Goal: Find specific page/section: Find specific page/section

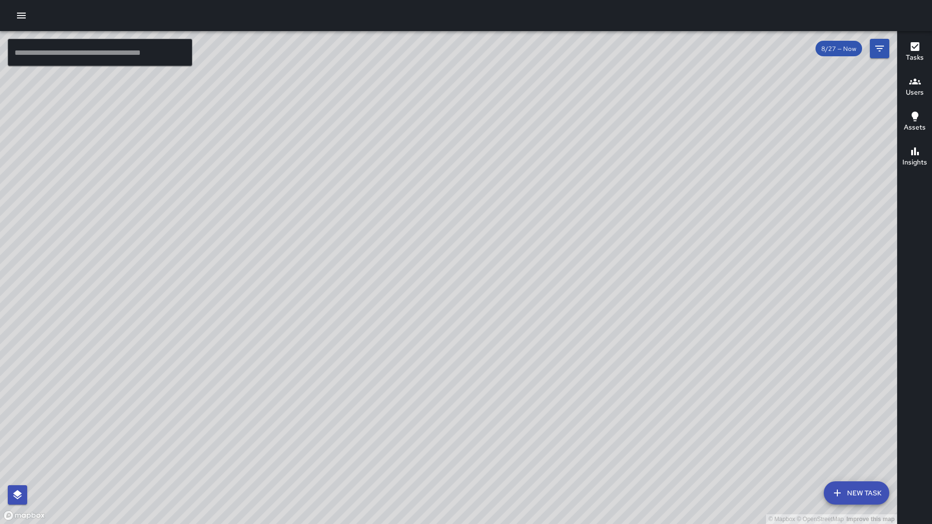
click at [102, 55] on input "text" at bounding box center [100, 52] width 184 height 27
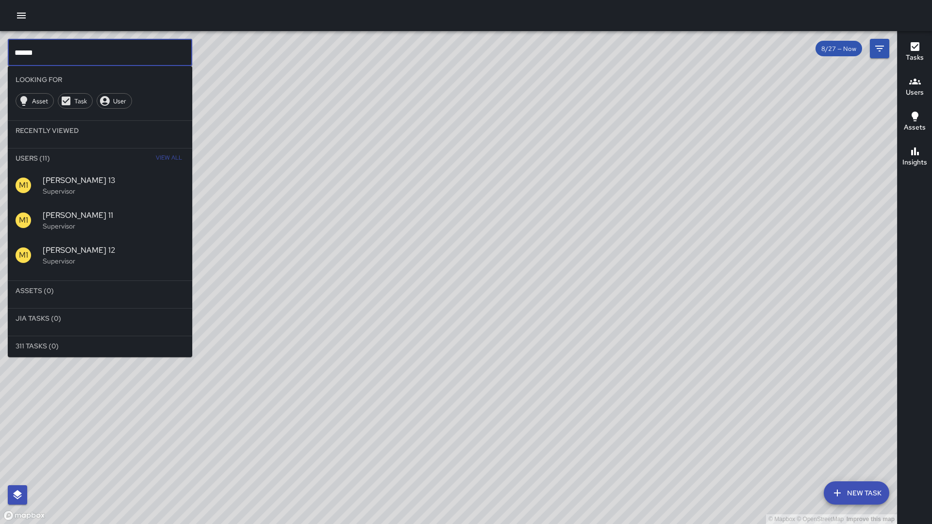
click at [302, 182] on div "© Mapbox © OpenStreetMap Improve this map" at bounding box center [448, 277] width 897 height 493
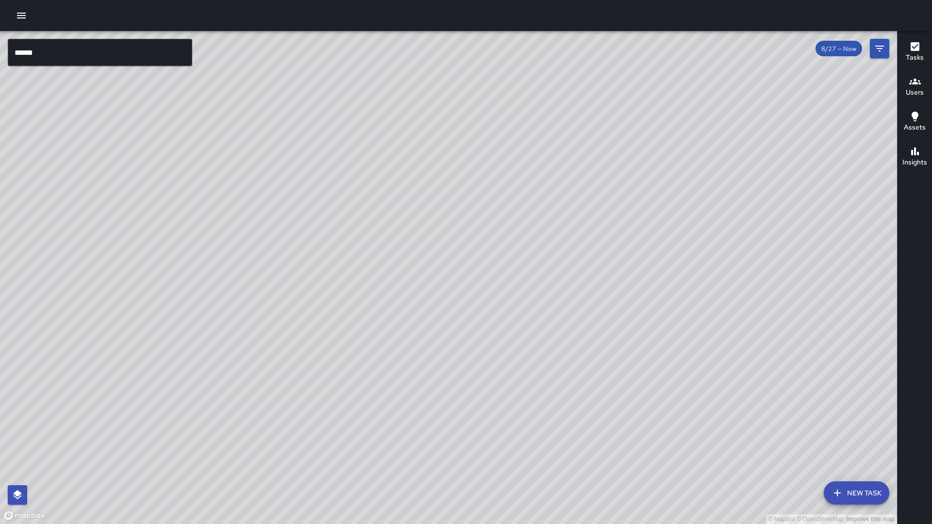
click at [44, 50] on input "******" at bounding box center [100, 52] width 184 height 27
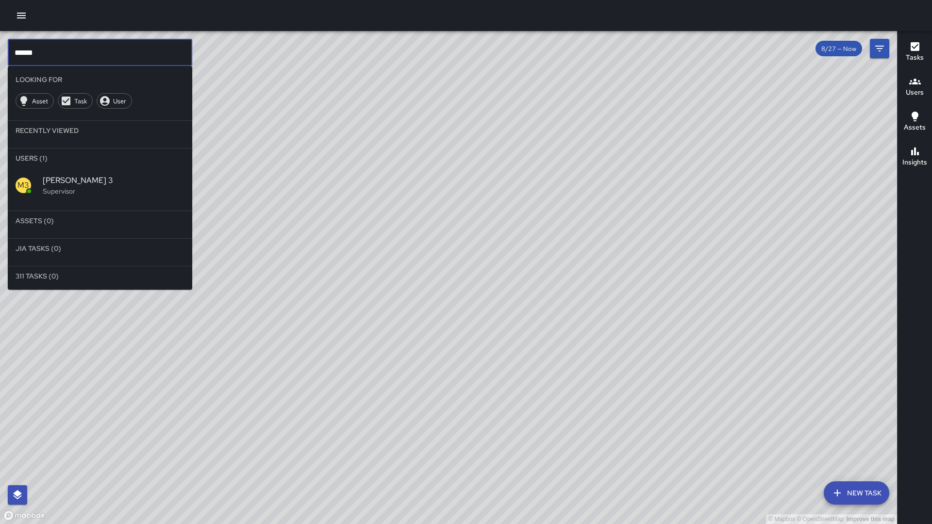
click at [50, 182] on span "[PERSON_NAME] 3" at bounding box center [114, 181] width 142 height 12
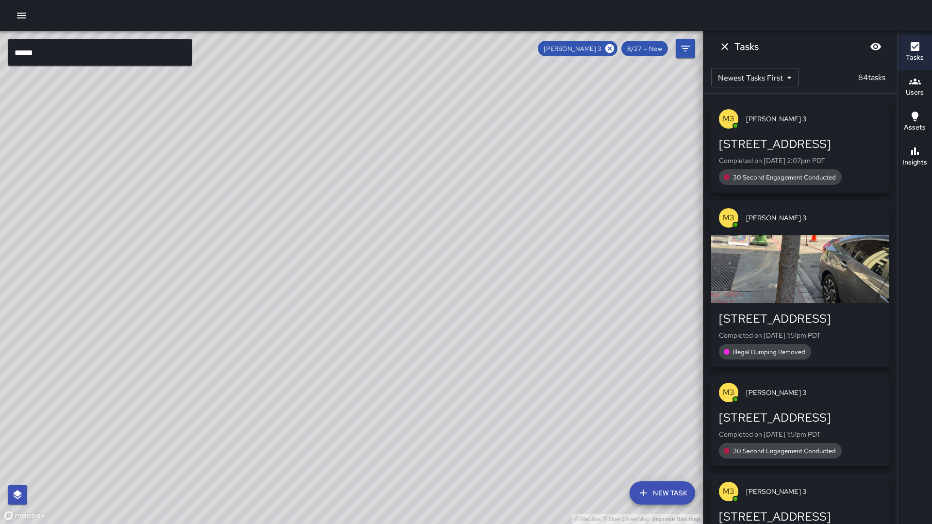
drag, startPoint x: 310, startPoint y: 286, endPoint x: 311, endPoint y: 184, distance: 101.9
click at [311, 184] on div "© Mapbox © OpenStreetMap Improve this map" at bounding box center [351, 277] width 703 height 493
click at [609, 49] on icon at bounding box center [609, 48] width 9 height 9
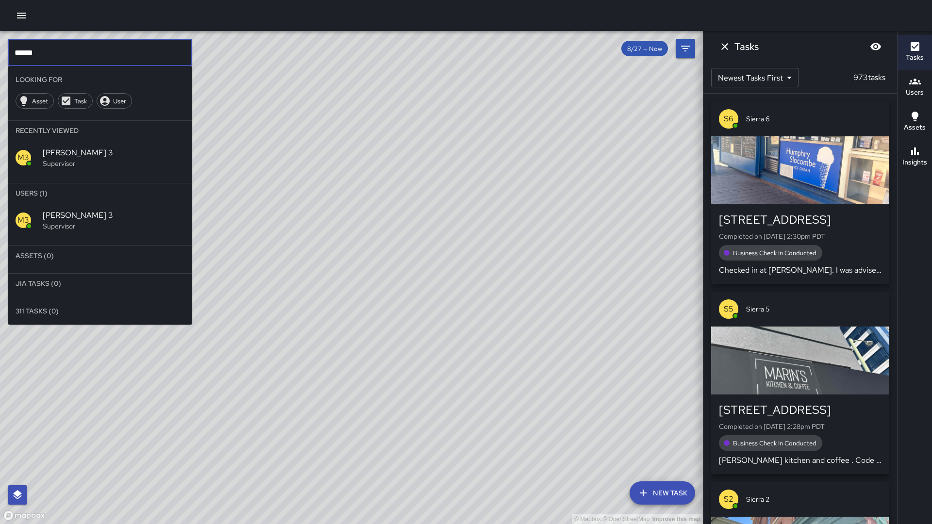
click at [46, 58] on input "******" at bounding box center [100, 52] width 184 height 27
click at [68, 226] on p "Supervisor" at bounding box center [114, 226] width 142 height 10
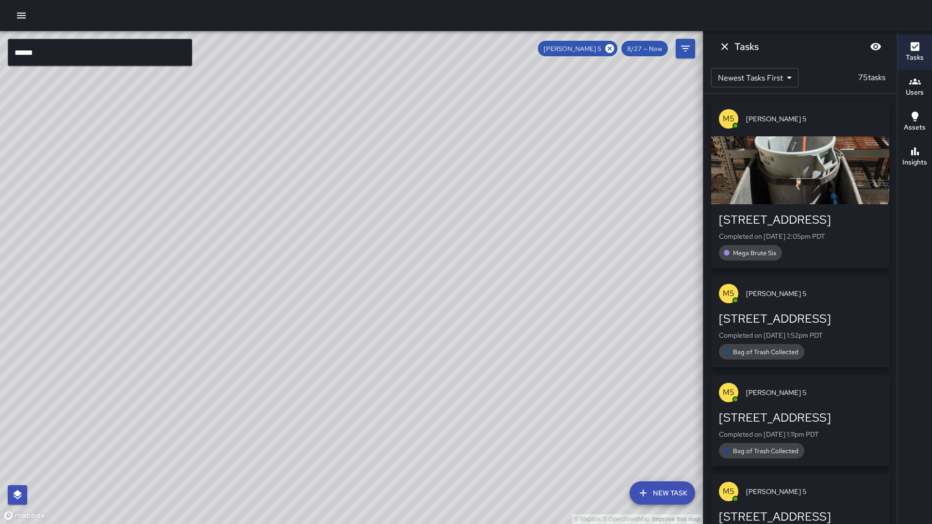
scroll to position [0, 0]
drag, startPoint x: 413, startPoint y: 172, endPoint x: 273, endPoint y: 337, distance: 216.4
click at [273, 337] on div "© Mapbox © OpenStreetMap Improve this map" at bounding box center [351, 277] width 703 height 493
click at [604, 49] on span "[PERSON_NAME] 5" at bounding box center [572, 49] width 69 height 8
click at [615, 50] on icon at bounding box center [609, 48] width 11 height 11
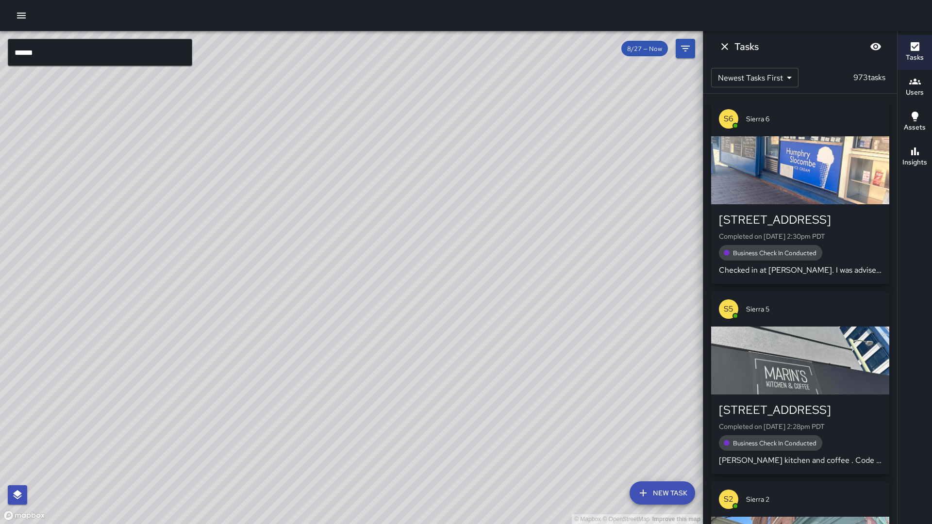
click at [86, 56] on input "******" at bounding box center [100, 52] width 184 height 27
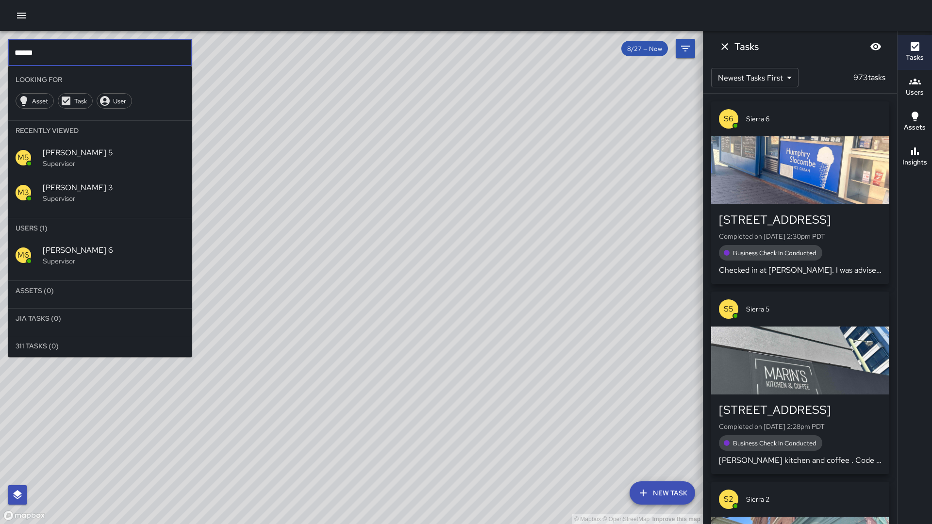
click at [80, 262] on p "Supervisor" at bounding box center [114, 261] width 142 height 10
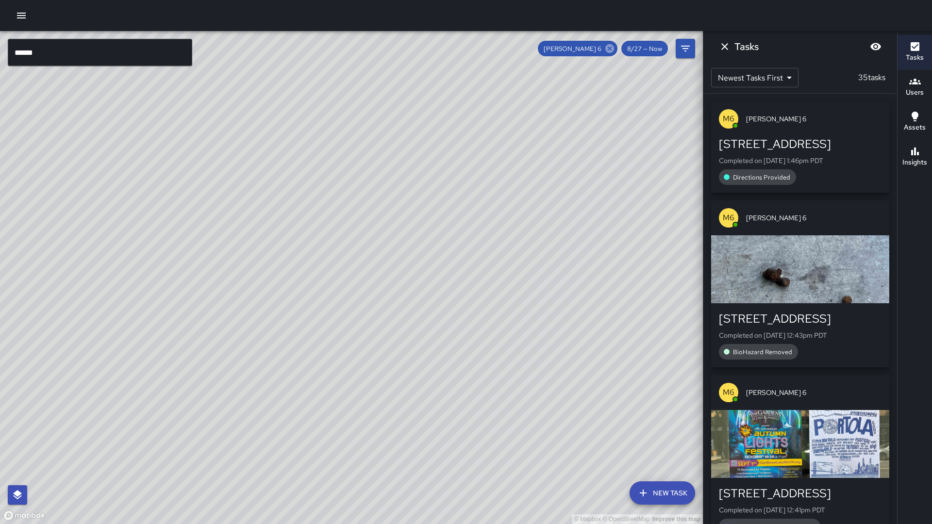
click at [610, 49] on icon at bounding box center [609, 48] width 9 height 9
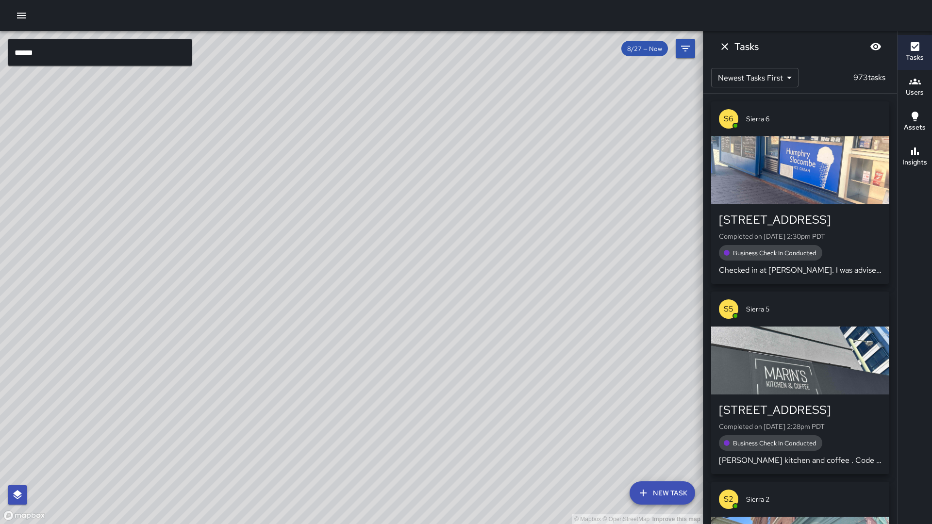
click at [148, 52] on input "******" at bounding box center [100, 52] width 184 height 27
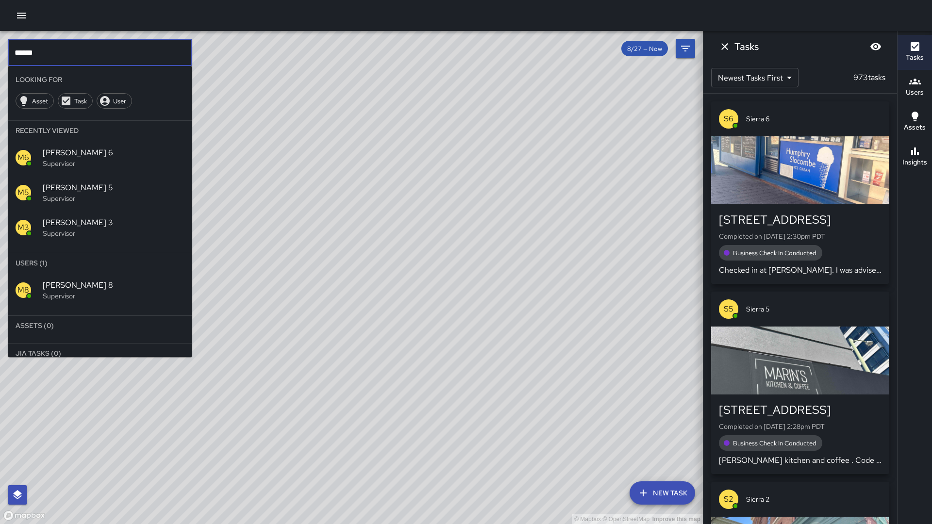
click at [99, 288] on span "[PERSON_NAME] 8" at bounding box center [114, 286] width 142 height 12
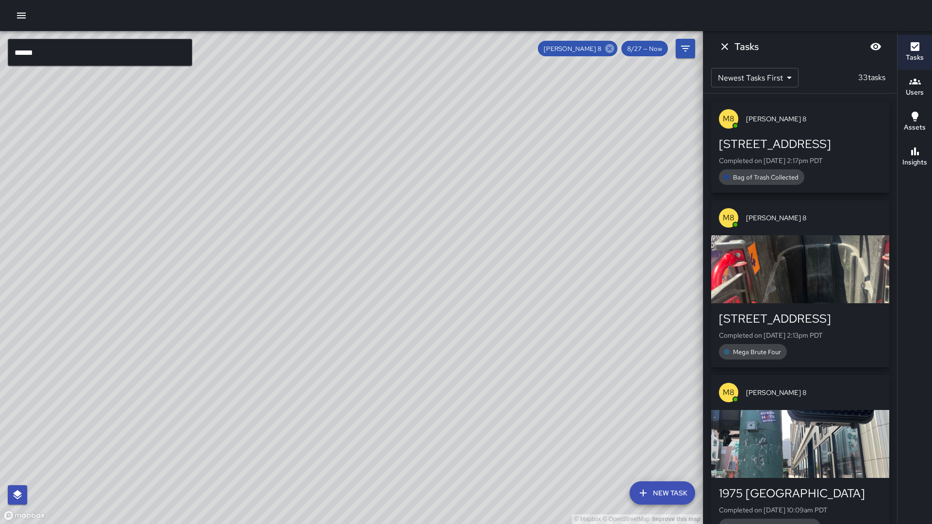
click at [613, 49] on icon at bounding box center [609, 48] width 9 height 9
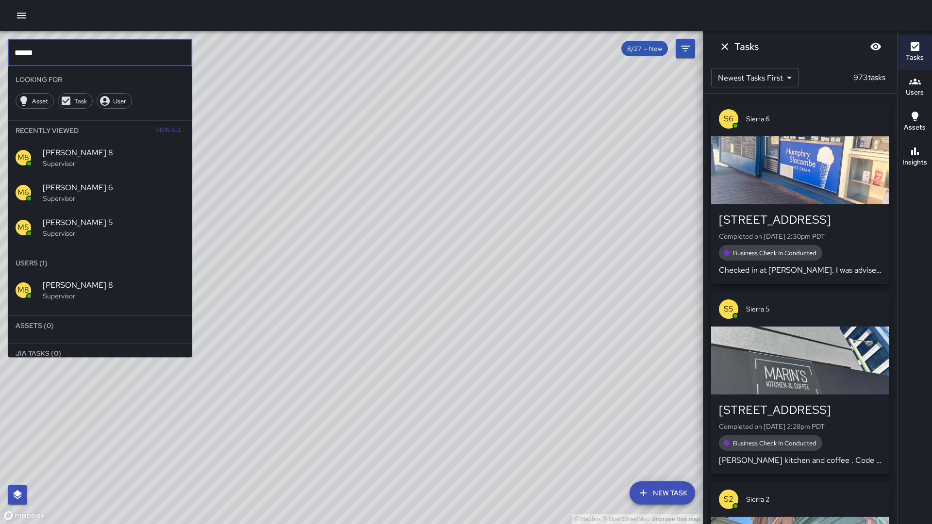
click at [85, 60] on input "******" at bounding box center [100, 52] width 184 height 27
type input "******"
click at [61, 288] on span "[PERSON_NAME] 9" at bounding box center [114, 286] width 142 height 12
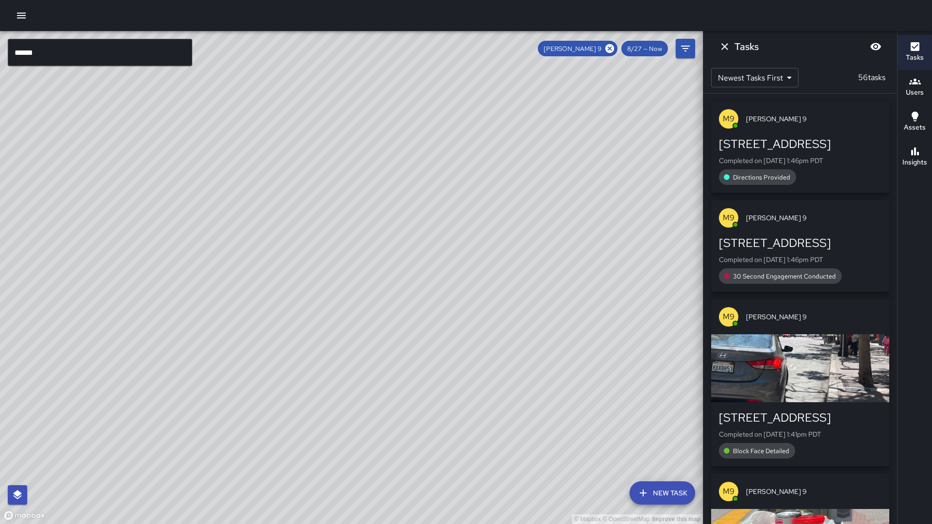
drag, startPoint x: 268, startPoint y: 312, endPoint x: 300, endPoint y: 229, distance: 88.8
click at [301, 226] on div "© Mapbox © OpenStreetMap Improve this map" at bounding box center [351, 277] width 703 height 493
click at [733, 49] on button "Dismiss" at bounding box center [724, 46] width 19 height 19
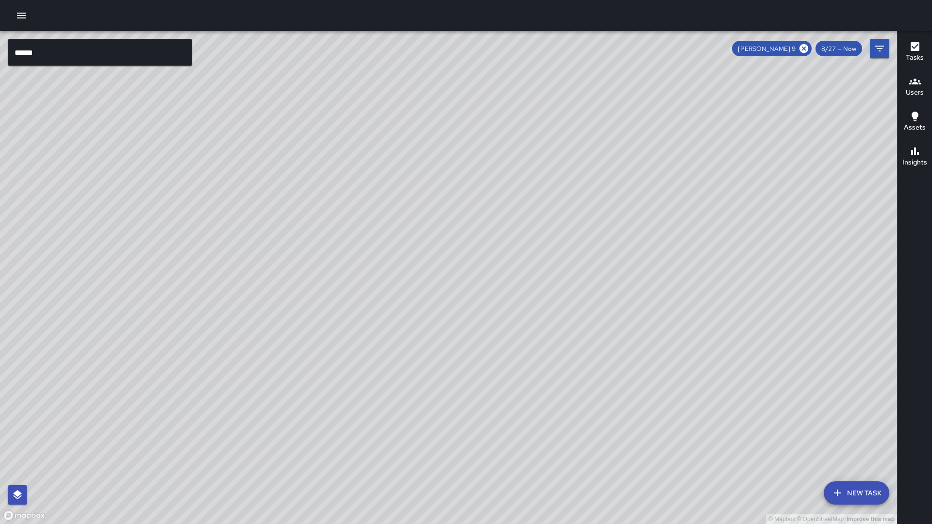
click at [920, 90] on h6 "Users" at bounding box center [915, 92] width 18 height 11
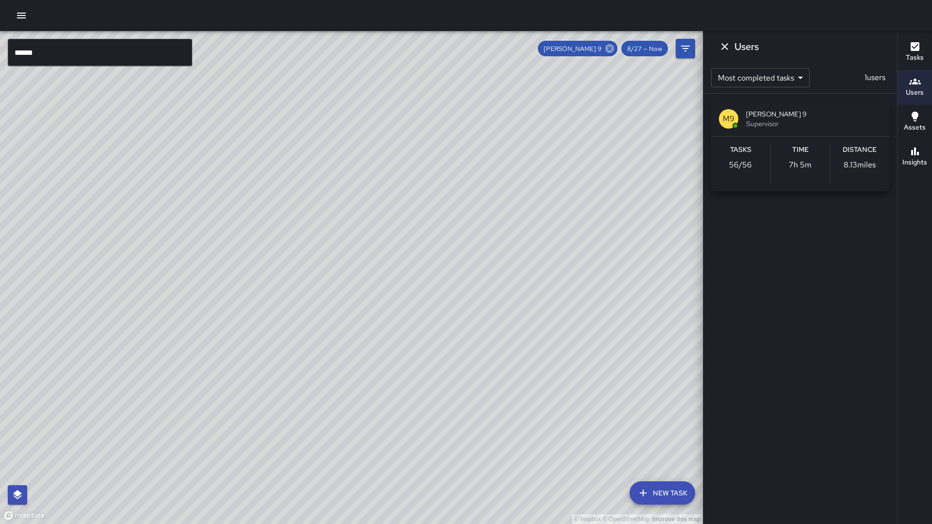
click at [614, 49] on icon at bounding box center [609, 48] width 9 height 9
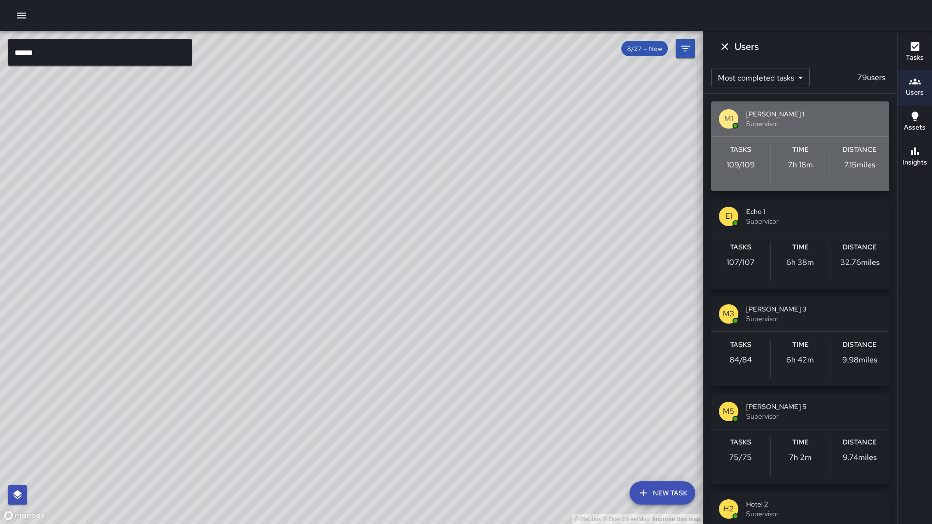
click at [740, 166] on p "109 / 109" at bounding box center [741, 165] width 28 height 12
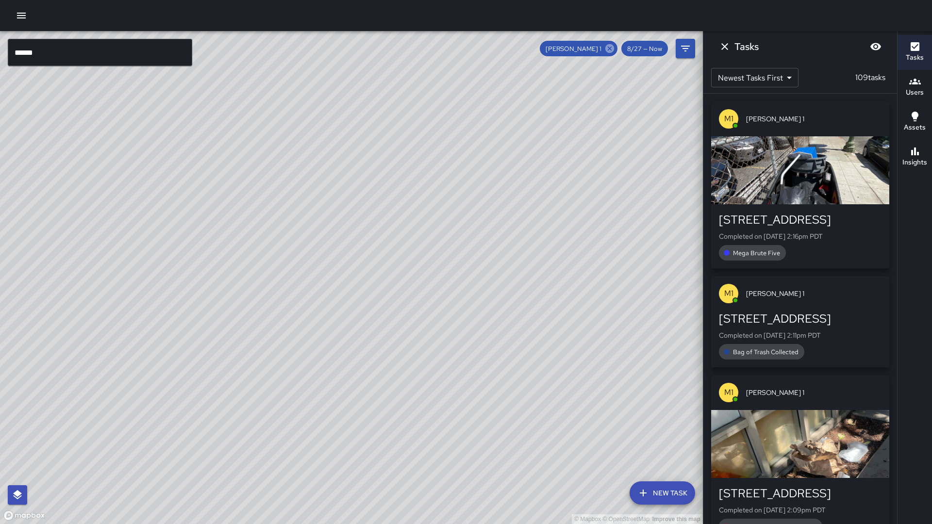
click at [605, 48] on icon at bounding box center [609, 48] width 11 height 11
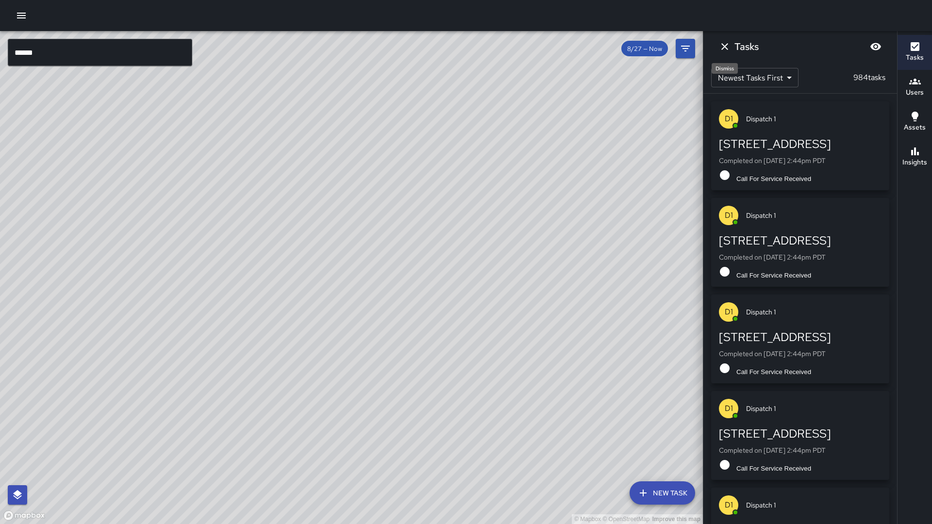
click at [728, 46] on icon "Dismiss" at bounding box center [725, 47] width 12 height 12
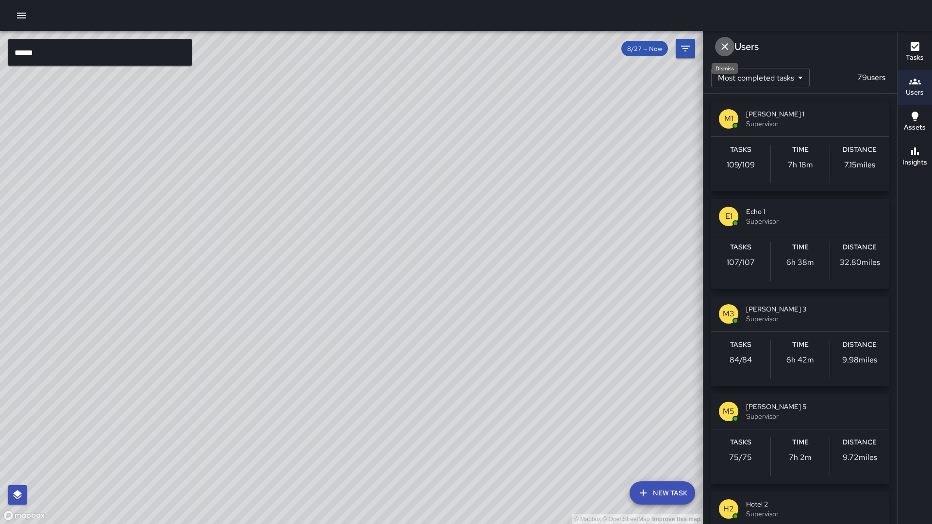
click at [727, 46] on icon "Dismiss" at bounding box center [725, 47] width 12 height 12
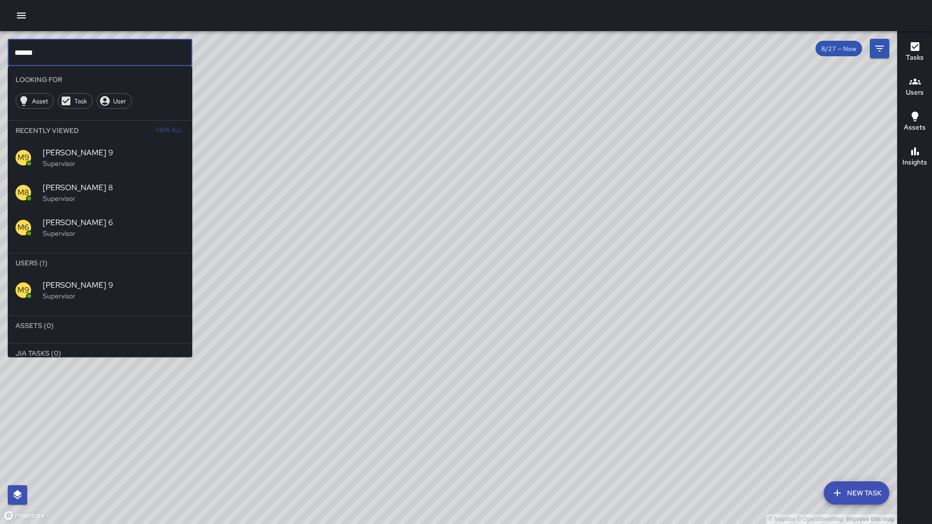
drag, startPoint x: 93, startPoint y: 60, endPoint x: 10, endPoint y: 67, distance: 83.3
click at [3, 68] on div "© Mapbox © OpenStreetMap Improve this map ****** ​ Looking For Asset Task User …" at bounding box center [448, 277] width 897 height 493
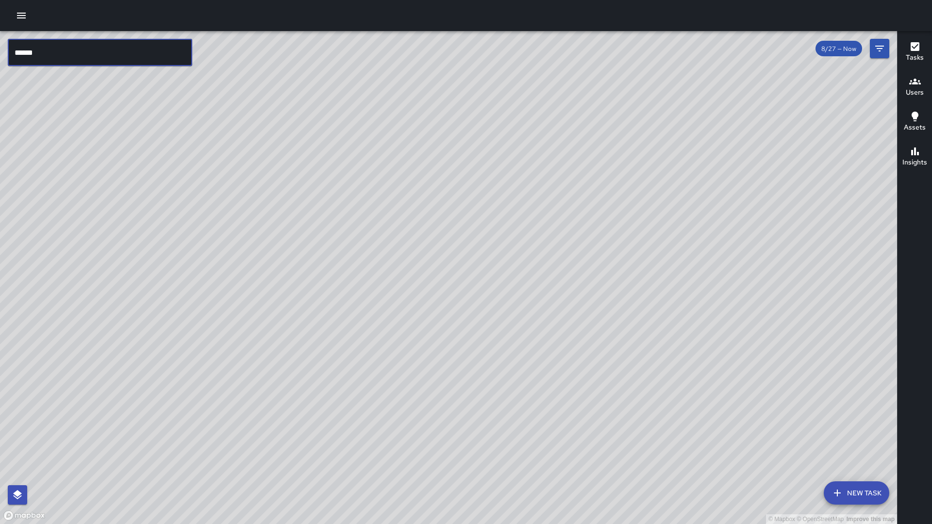
drag, startPoint x: 44, startPoint y: 56, endPoint x: 0, endPoint y: 57, distance: 43.7
click at [0, 57] on div "© Mapbox © OpenStreetMap Improve this map ****** ​ New Task 8/27 — Now Map Laye…" at bounding box center [448, 277] width 897 height 493
click at [886, 55] on button "Filters" at bounding box center [879, 48] width 19 height 19
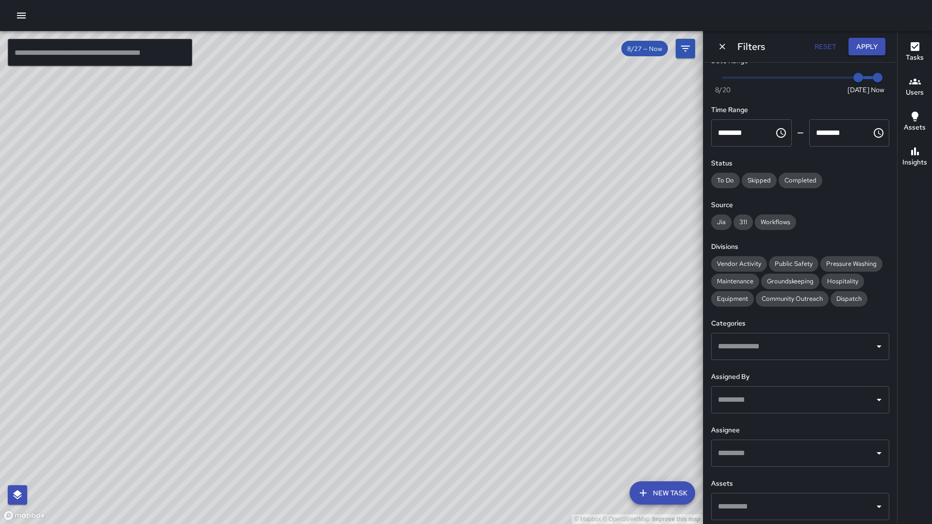
scroll to position [14, 0]
drag, startPoint x: 780, startPoint y: 327, endPoint x: 803, endPoint y: 243, distance: 87.0
click at [802, 247] on div "Date Range Now [DATE] [DATE] 3:05 pm Time Range ******** ​ ******** ​ Status To…" at bounding box center [800, 294] width 194 height 462
click at [818, 215] on div "Jia 311 Workflows" at bounding box center [800, 223] width 178 height 16
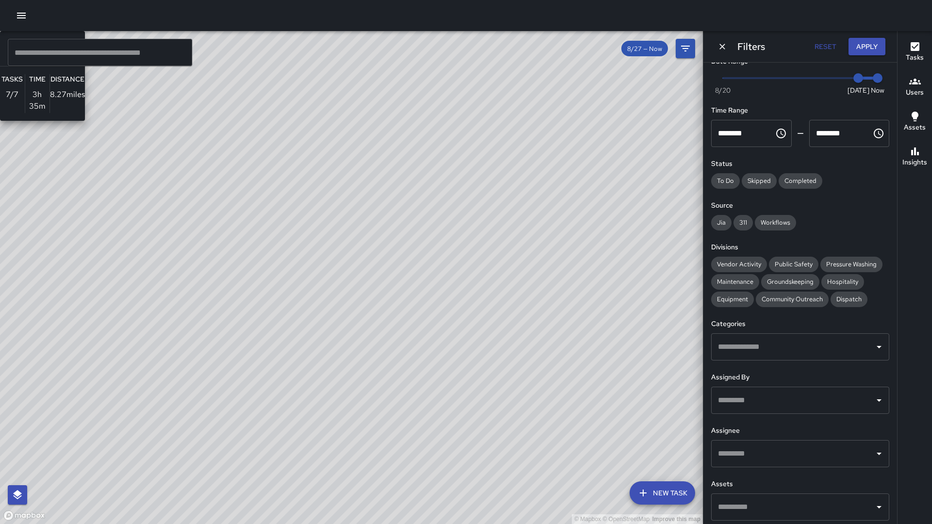
click at [248, 268] on div "© Mapbox © OpenStreetMap Improve this map H1 Hotel 11 Supervisor Tasks 7 / 7 Ti…" at bounding box center [351, 277] width 703 height 493
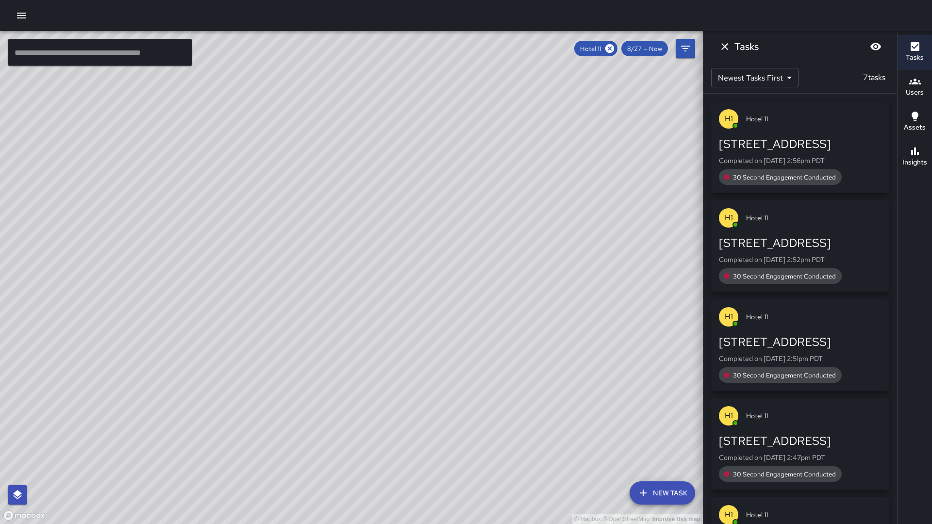
scroll to position [0, 0]
drag, startPoint x: 924, startPoint y: 171, endPoint x: 910, endPoint y: 119, distance: 53.8
click at [928, 156] on div "Tasks Users Assets Insights" at bounding box center [914, 277] width 35 height 493
click at [727, 44] on icon "Dismiss" at bounding box center [725, 47] width 12 height 12
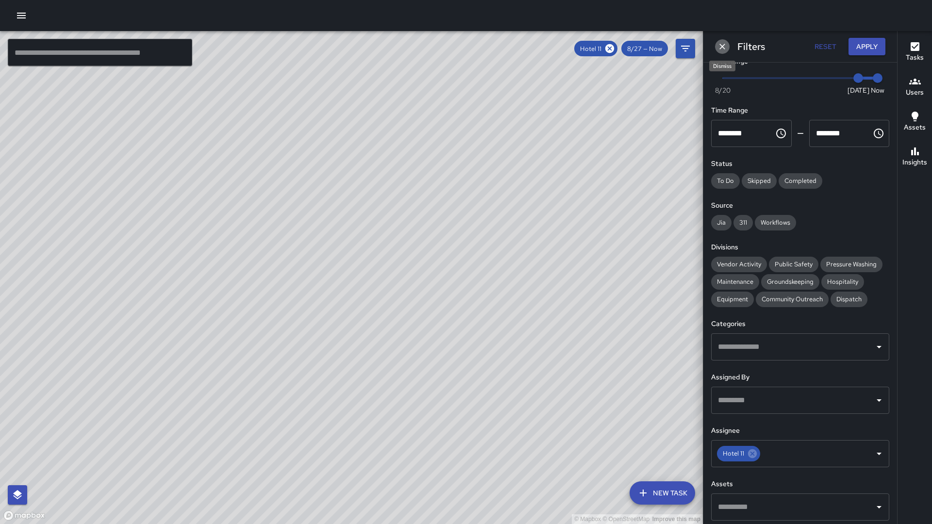
click at [727, 44] on icon "Dismiss" at bounding box center [723, 47] width 10 height 10
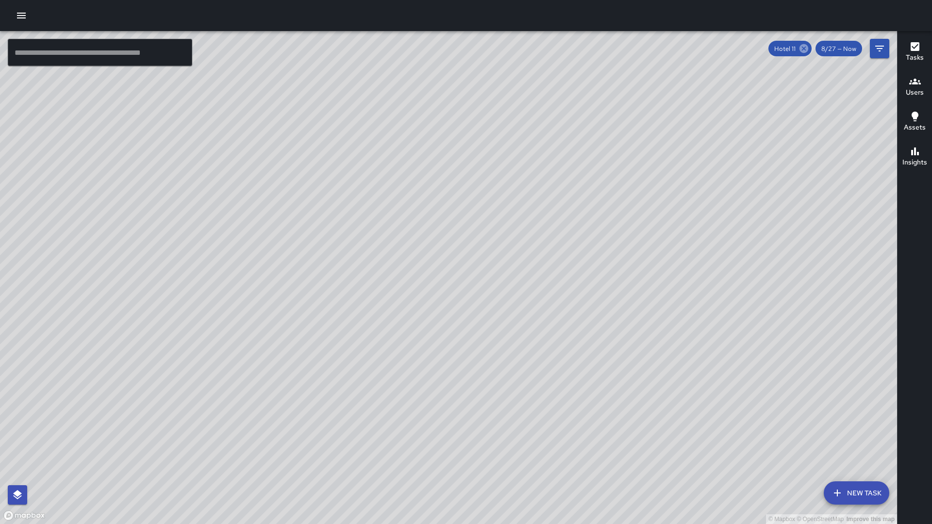
click at [801, 49] on icon at bounding box center [804, 48] width 9 height 9
drag, startPoint x: 791, startPoint y: 96, endPoint x: 715, endPoint y: 274, distance: 194.2
click at [715, 274] on div "© Mapbox © OpenStreetMap Improve this map" at bounding box center [448, 277] width 897 height 493
drag, startPoint x: 716, startPoint y: 274, endPoint x: 618, endPoint y: 258, distance: 98.9
click at [618, 258] on div "© Mapbox © OpenStreetMap Improve this map" at bounding box center [448, 277] width 897 height 493
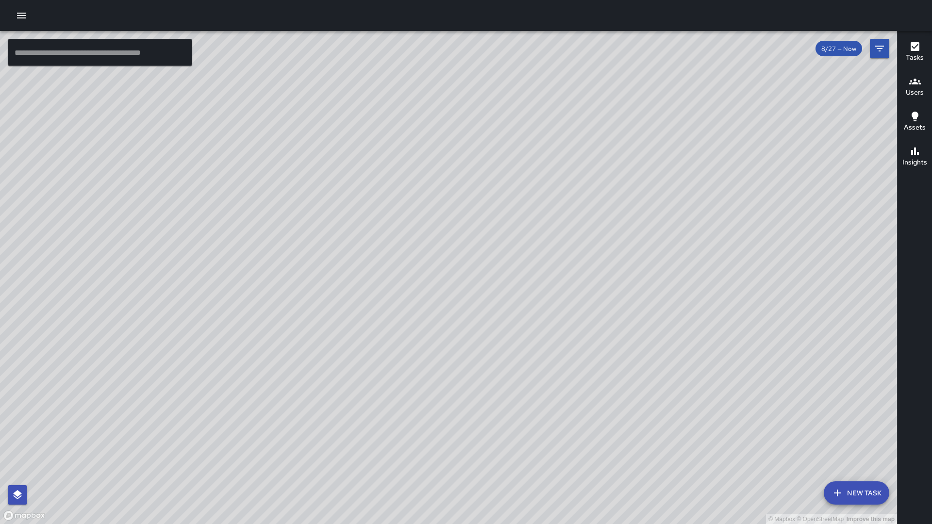
drag, startPoint x: 701, startPoint y: 267, endPoint x: 676, endPoint y: 273, distance: 26.6
click at [676, 273] on div "© Mapbox © OpenStreetMap Improve this map" at bounding box center [448, 277] width 897 height 493
